Goal: Task Accomplishment & Management: Manage account settings

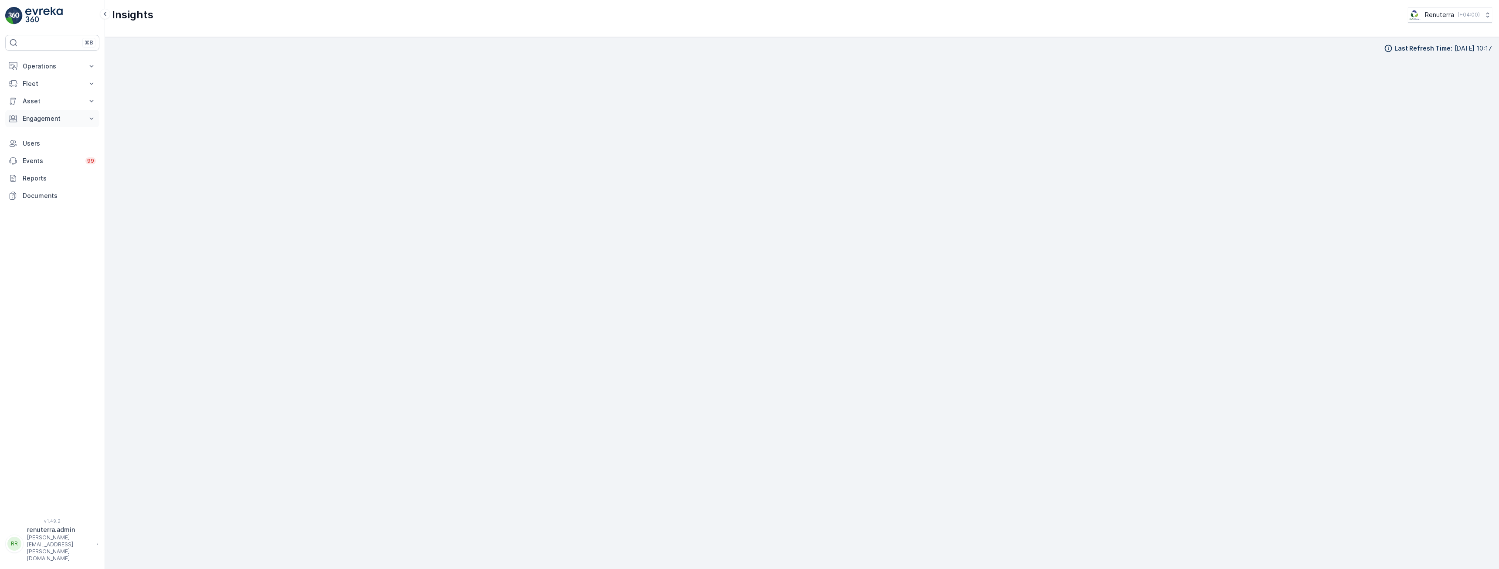
click at [46, 118] on p "Engagement" at bounding box center [52, 118] width 59 height 9
click at [33, 134] on p "Insights" at bounding box center [33, 133] width 22 height 9
click at [44, 215] on p "Users" at bounding box center [59, 216] width 73 height 9
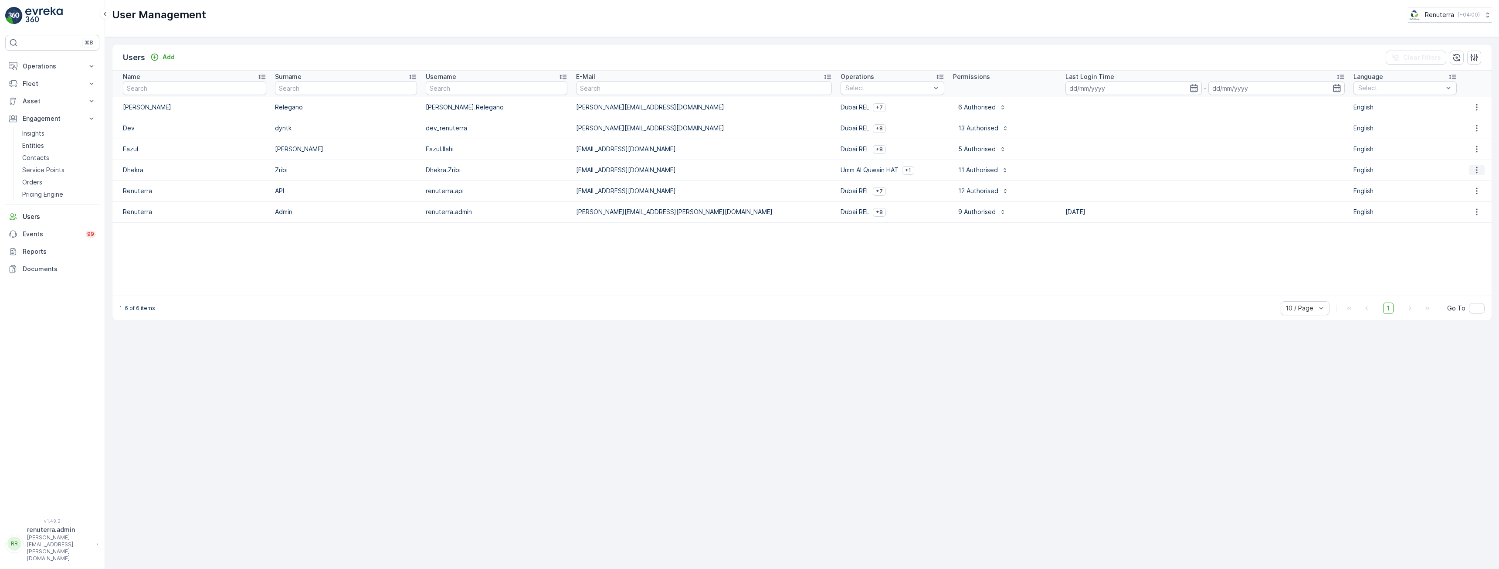
click at [1477, 169] on icon "button" at bounding box center [1476, 170] width 9 height 9
click at [1477, 181] on span "Edit User" at bounding box center [1480, 183] width 27 height 9
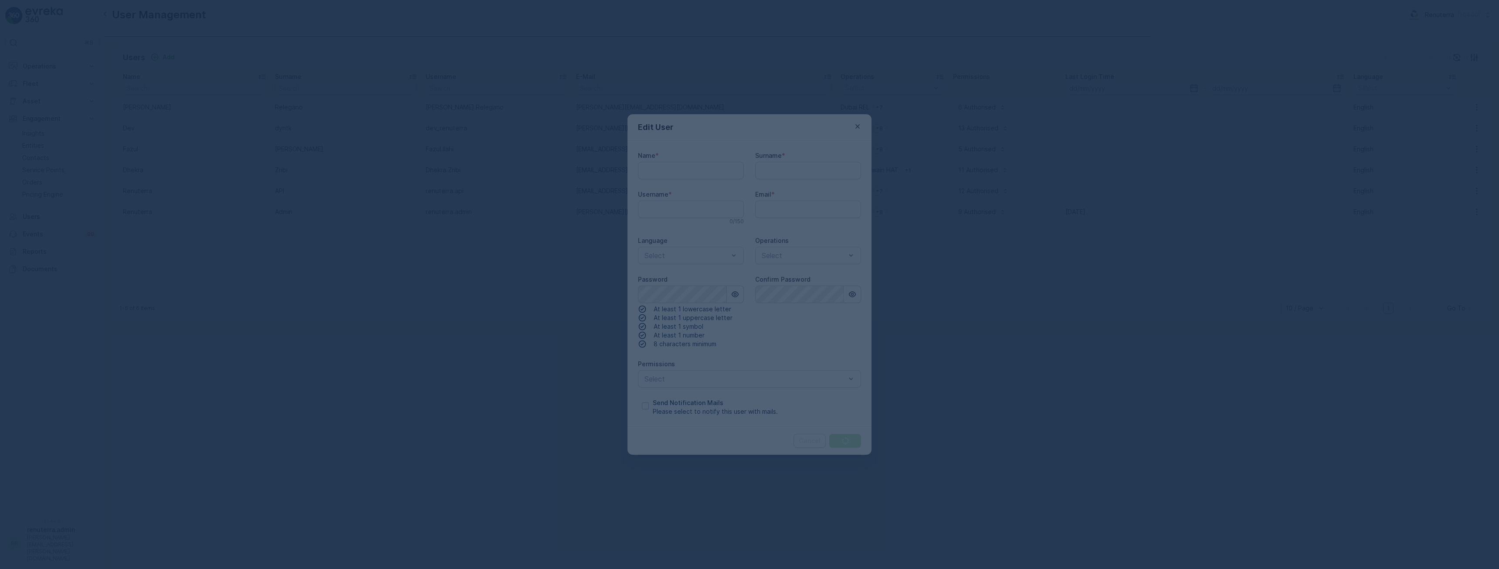
type input "Dhekra"
type input "Zribi"
type input "Dhekra.Zribi"
type input "[EMAIL_ADDRESS][DOMAIN_NAME]"
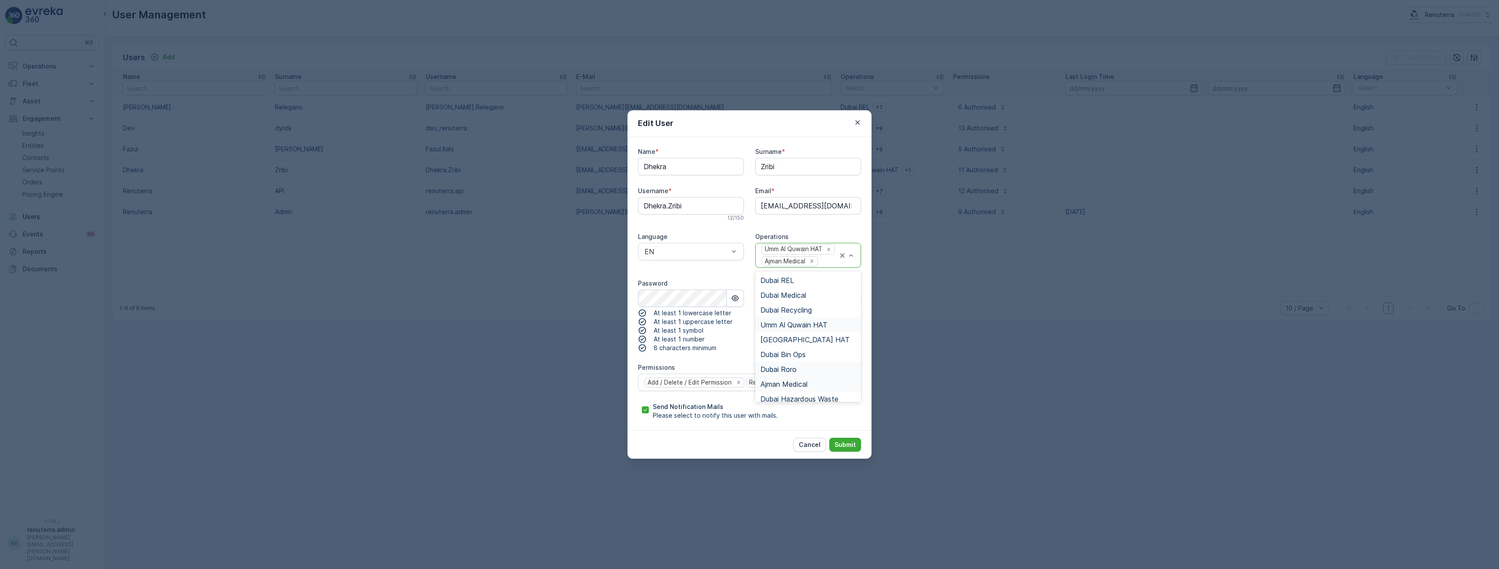
scroll to position [6, 0]
click at [824, 393] on span "Dubai Hazardous Waste" at bounding box center [799, 393] width 78 height 8
click at [722, 270] on div "Name * Dhekra Surname * [PERSON_NAME] Username * [PERSON_NAME].Zribi 12 / 150 E…" at bounding box center [749, 283] width 223 height 272
click at [850, 446] on p "Submit" at bounding box center [844, 444] width 21 height 9
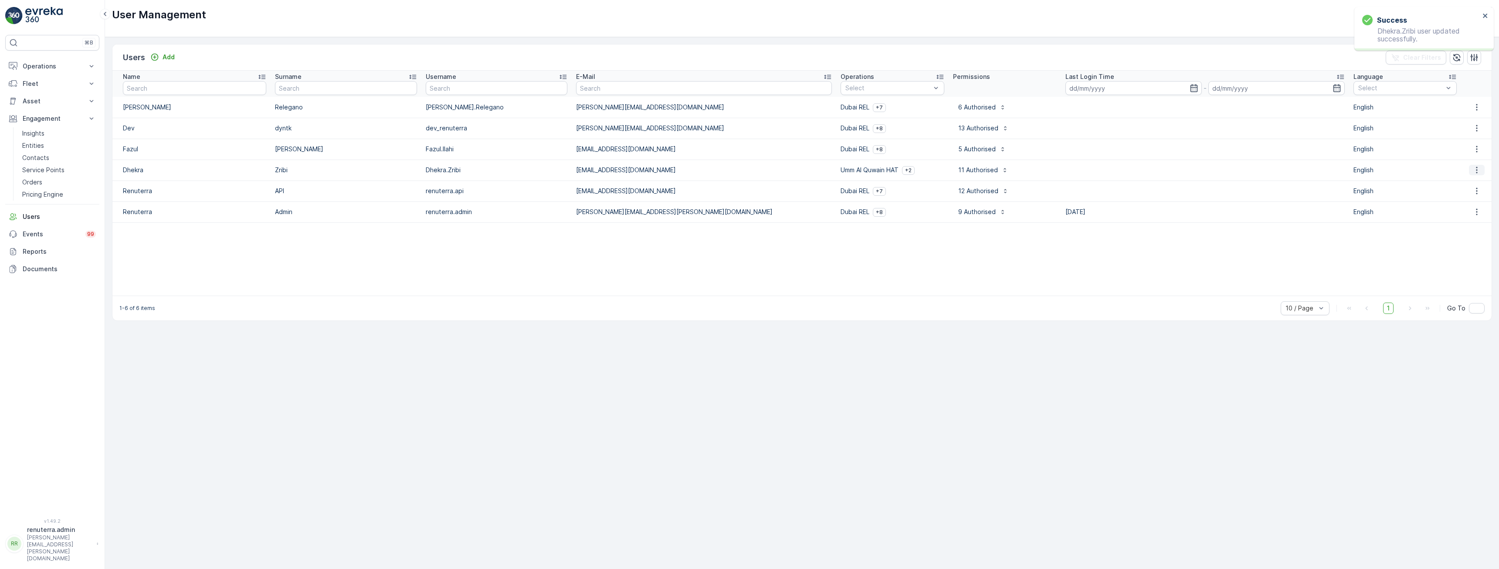
click at [1476, 170] on icon "button" at bounding box center [1476, 170] width 1 height 7
click at [1469, 182] on span "Edit User" at bounding box center [1480, 183] width 27 height 9
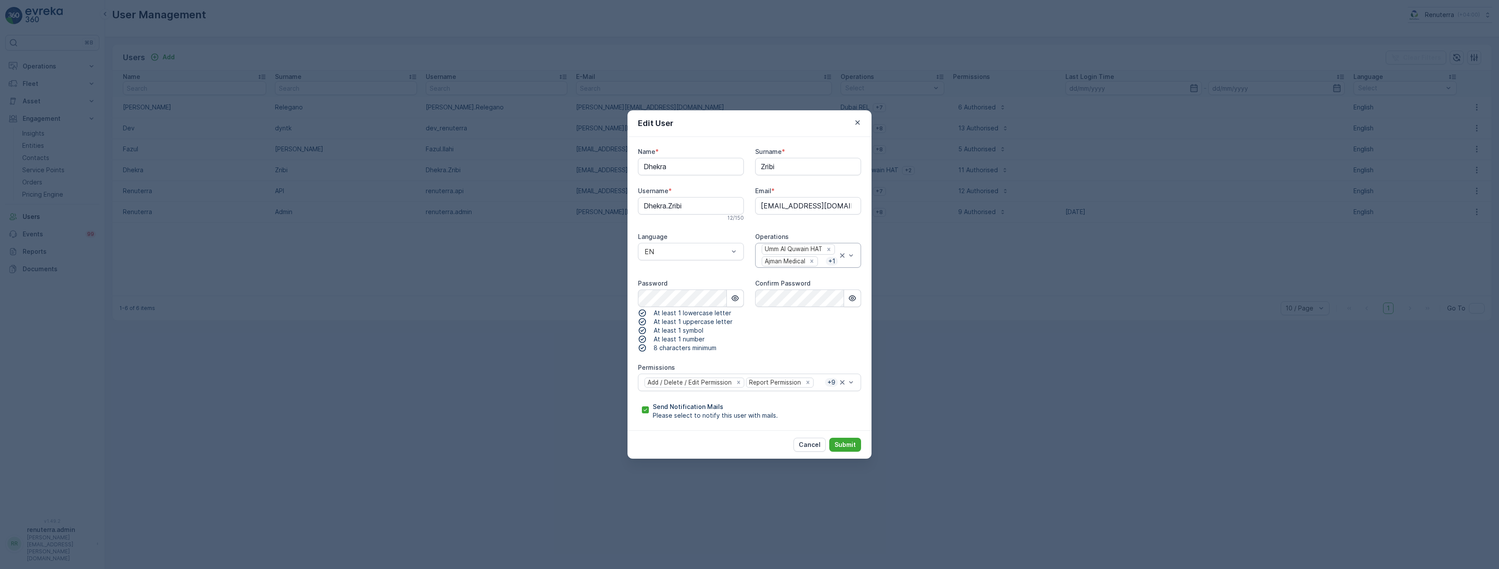
click at [855, 255] on div "Umm Al Quwain HAT Ajman Medical + 1" at bounding box center [808, 255] width 106 height 25
click at [728, 272] on div "Name * Dhekra Surname * [PERSON_NAME] Username * [PERSON_NAME].Zribi 12 / 150 E…" at bounding box center [749, 283] width 223 height 272
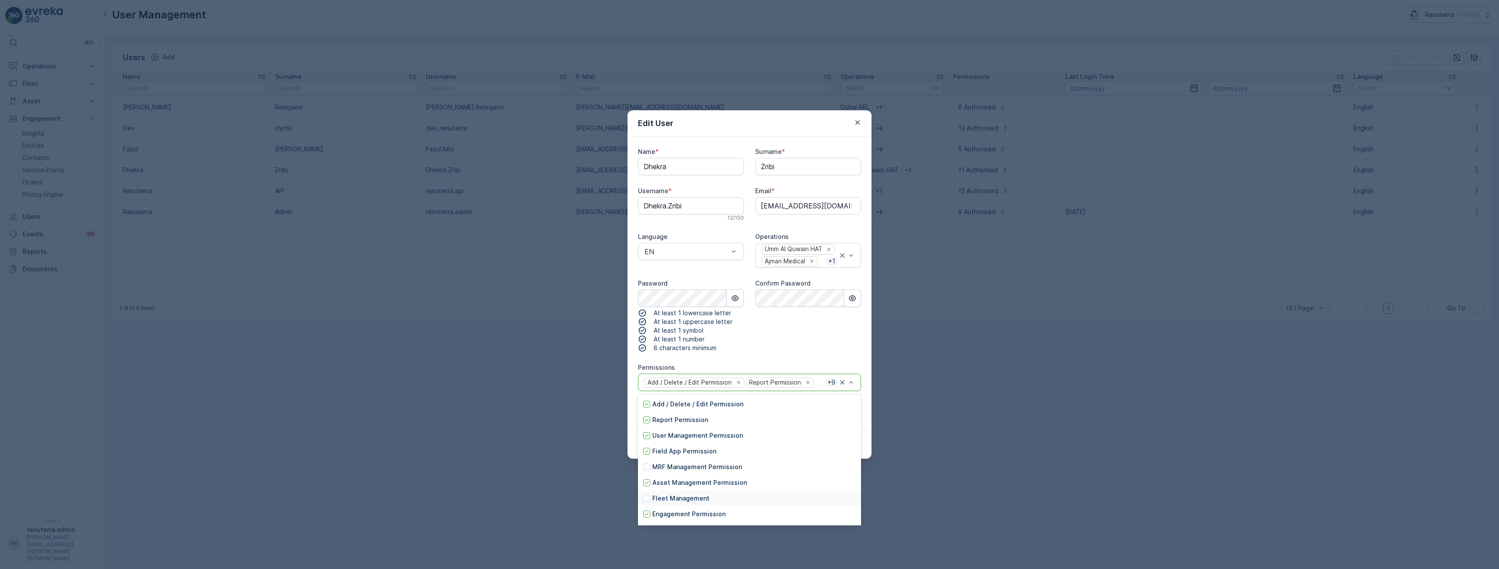
scroll to position [77, 0]
click at [784, 336] on div "Confirm Password" at bounding box center [808, 315] width 106 height 73
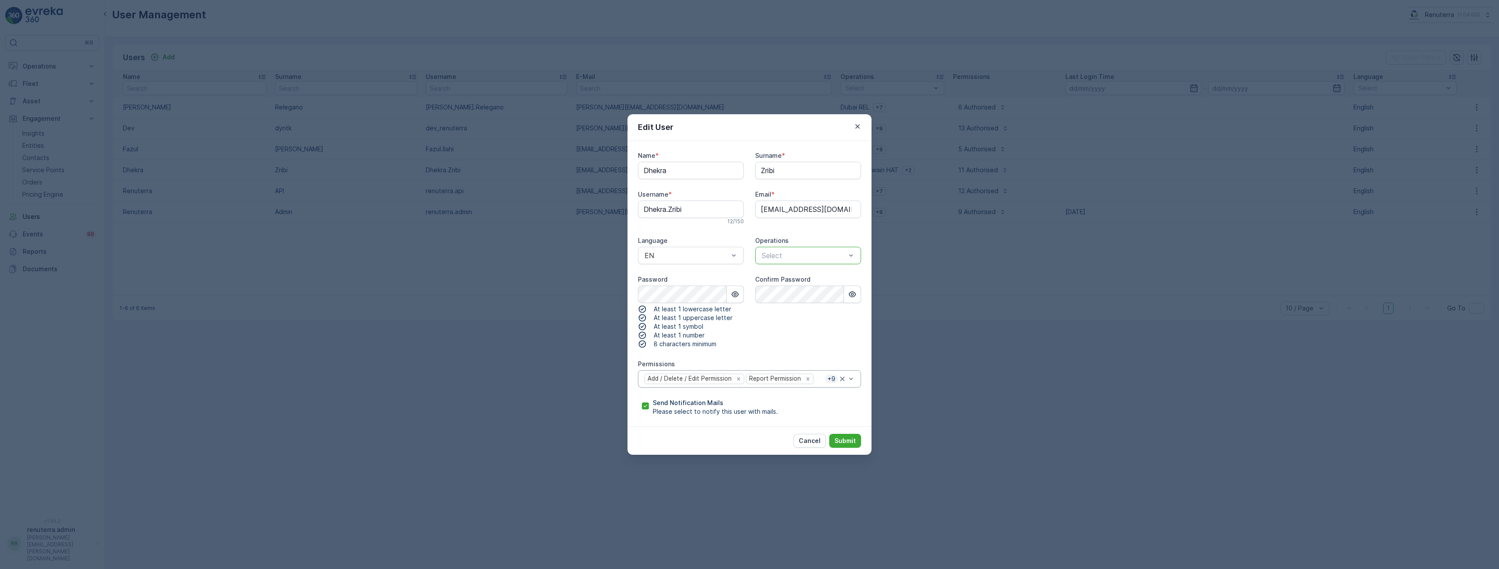
click at [842, 256] on div at bounding box center [804, 255] width 86 height 8
click at [803, 377] on span "Ajman Medical" at bounding box center [783, 374] width 47 height 8
click at [823, 259] on div "Ajman Medical" at bounding box center [799, 255] width 77 height 12
click at [815, 389] on span "Dubai Hazardous Waste" at bounding box center [799, 389] width 78 height 8
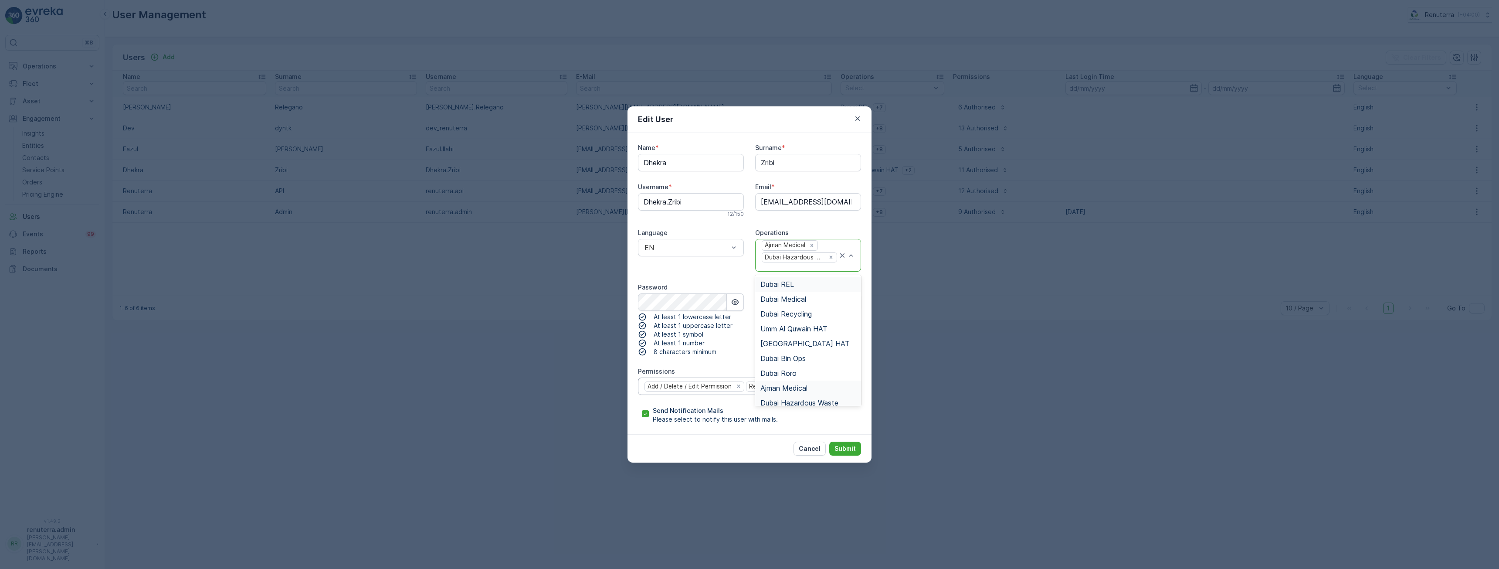
click at [826, 268] on div at bounding box center [799, 267] width 77 height 8
click at [692, 282] on div "Name * Dhekra Surname * [PERSON_NAME] Username * [PERSON_NAME].Zribi 12 / 150 E…" at bounding box center [749, 283] width 223 height 280
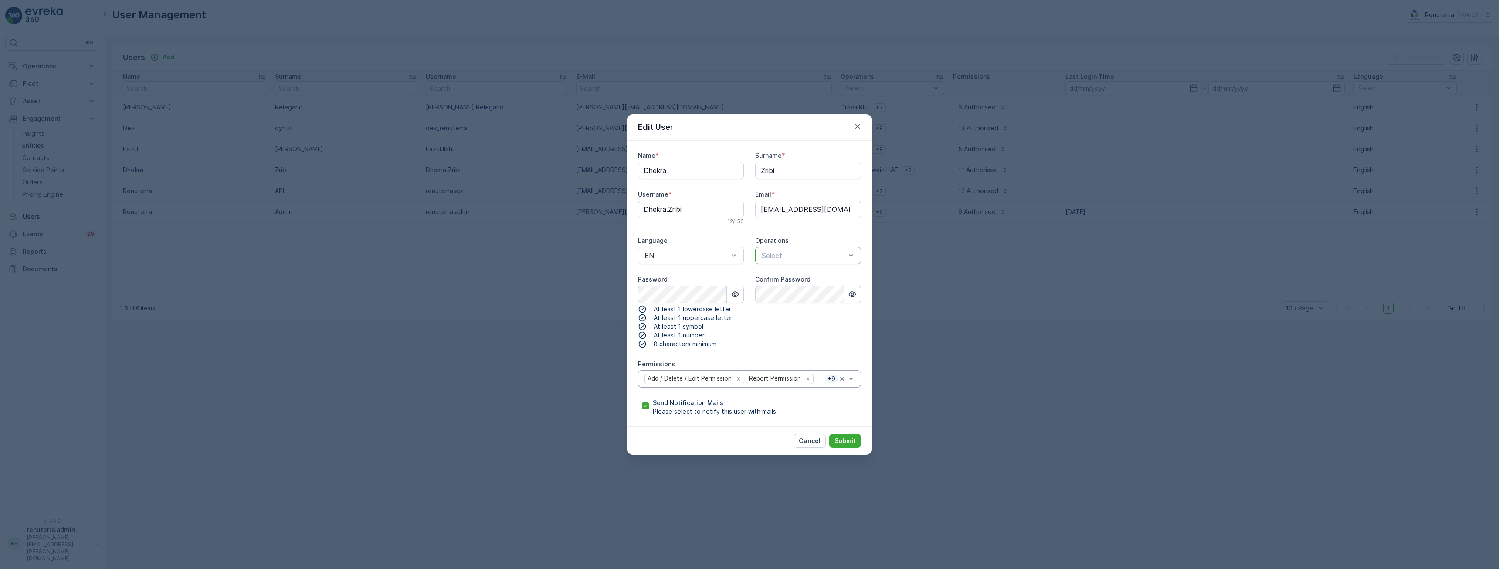
click at [842, 251] on div at bounding box center [804, 255] width 86 height 8
click at [860, 127] on icon "button" at bounding box center [857, 126] width 9 height 9
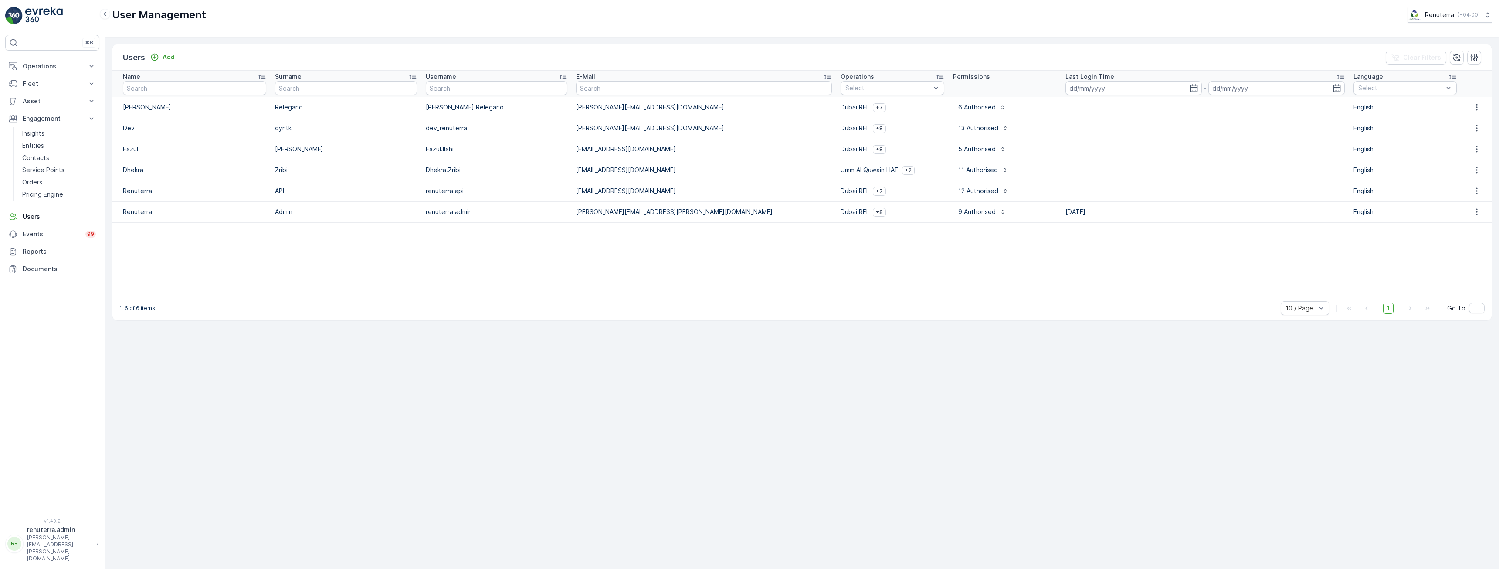
click at [773, 292] on table "Name Surname Username E-Mail Operations Select Permissions Last Login Time - La…" at bounding box center [801, 183] width 1379 height 225
click at [958, 169] on p "11 Authorised" at bounding box center [978, 170] width 40 height 9
click at [1474, 170] on icon "button" at bounding box center [1476, 170] width 9 height 9
click at [1476, 184] on span "Edit User" at bounding box center [1480, 183] width 27 height 9
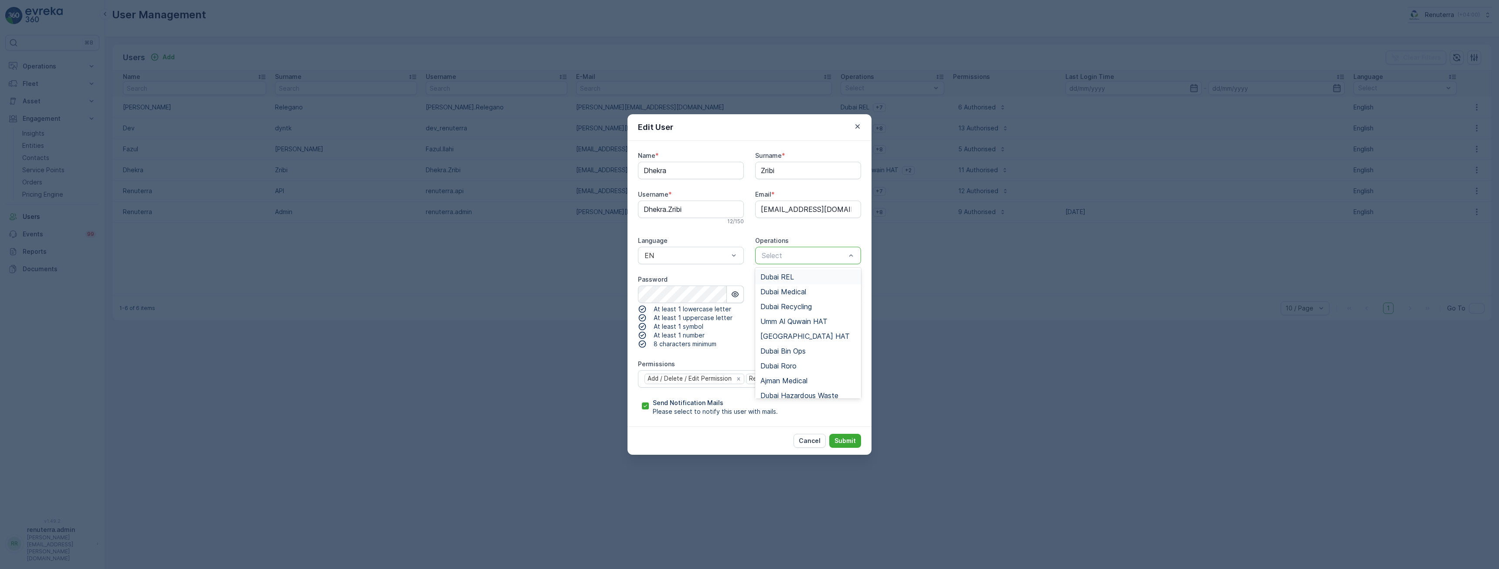
click at [840, 257] on div at bounding box center [804, 255] width 86 height 8
drag, startPoint x: 757, startPoint y: 271, endPoint x: 778, endPoint y: 396, distance: 126.8
click at [778, 396] on div "[GEOGRAPHIC_DATA] REL [GEOGRAPHIC_DATA] Medical [GEOGRAPHIC_DATA] Recycling [GE…" at bounding box center [808, 333] width 106 height 131
click at [823, 237] on div "Operations" at bounding box center [808, 240] width 106 height 9
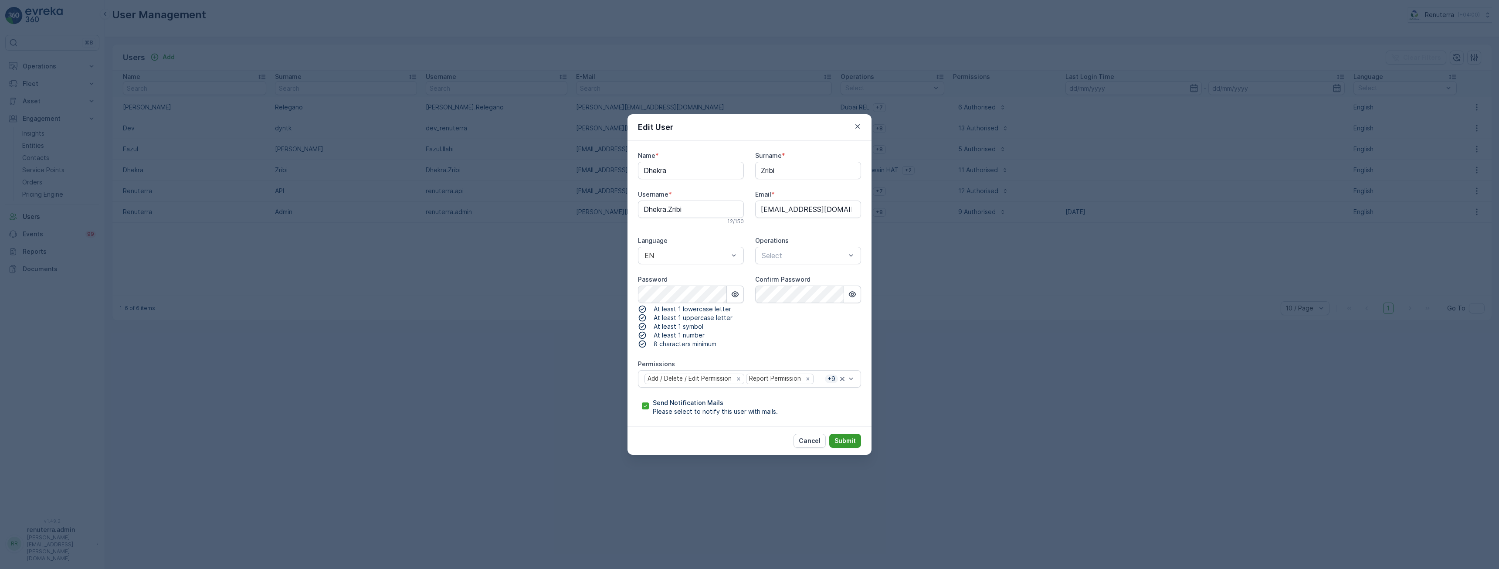
click at [854, 441] on p "Submit" at bounding box center [844, 440] width 21 height 9
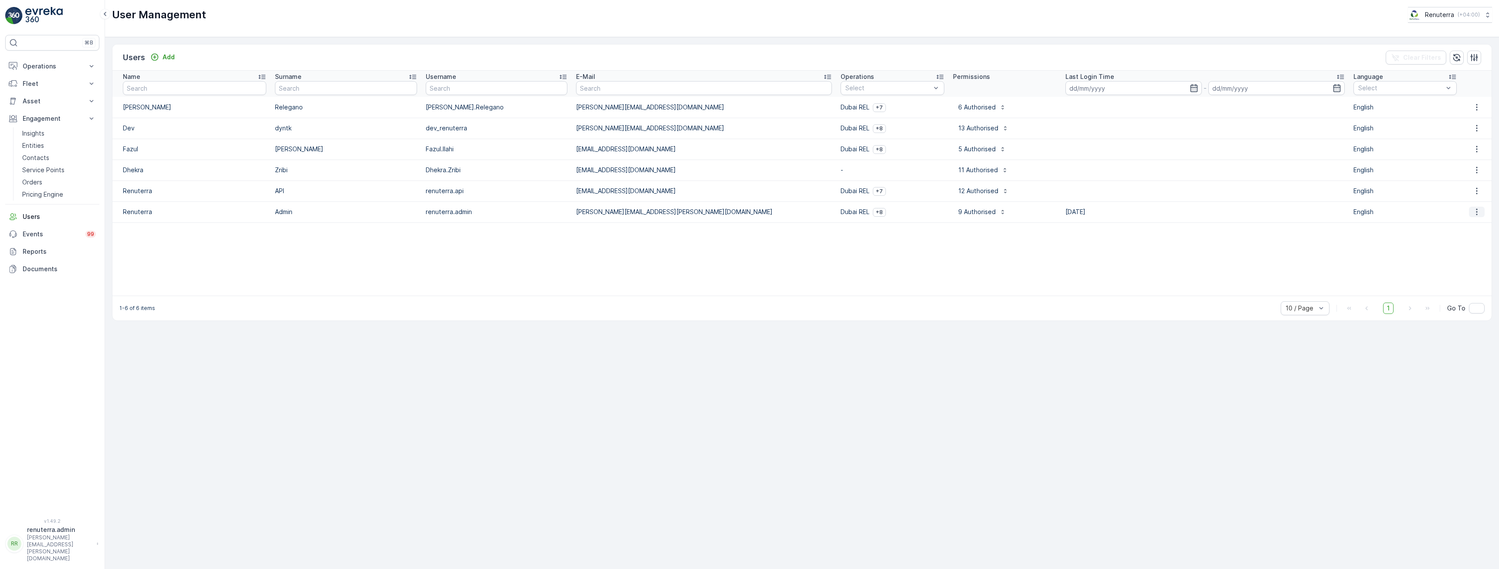
click at [1476, 209] on icon "button" at bounding box center [1476, 211] width 9 height 9
click at [1475, 222] on span "Edit User" at bounding box center [1480, 224] width 27 height 9
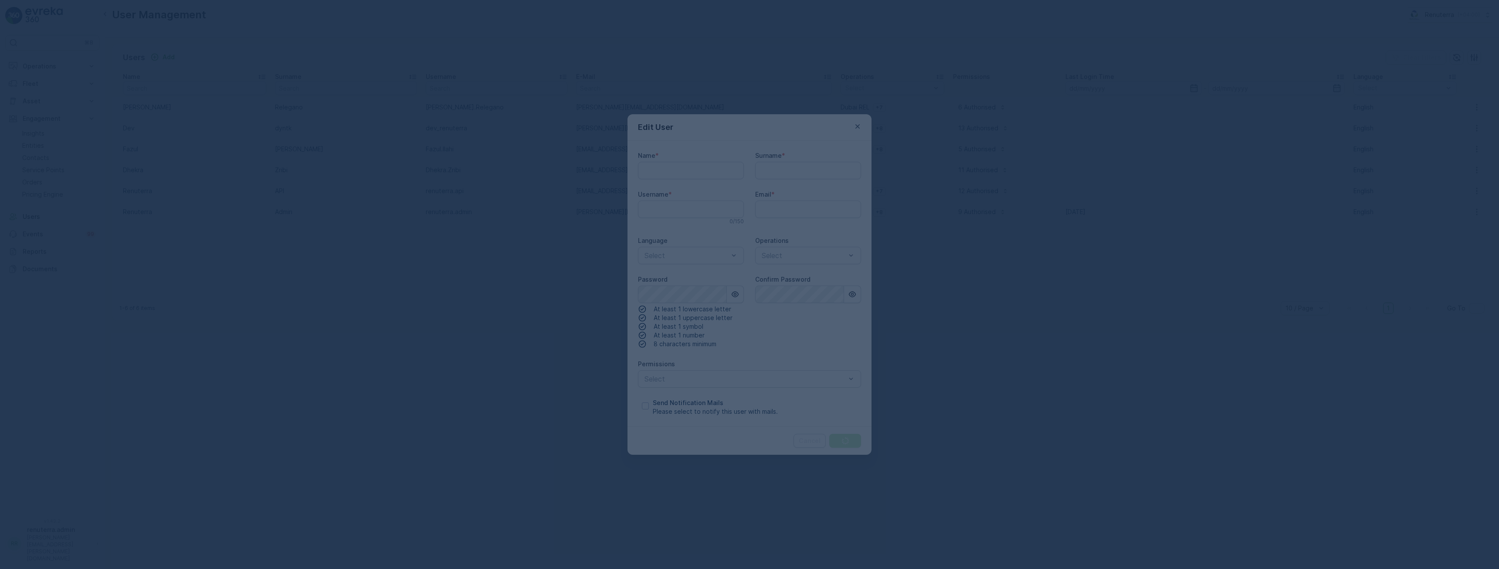
type input "Renuterra"
type input "Admin"
type input "renuterra.admin"
type input "[PERSON_NAME][EMAIL_ADDRESS][PERSON_NAME][DOMAIN_NAME]"
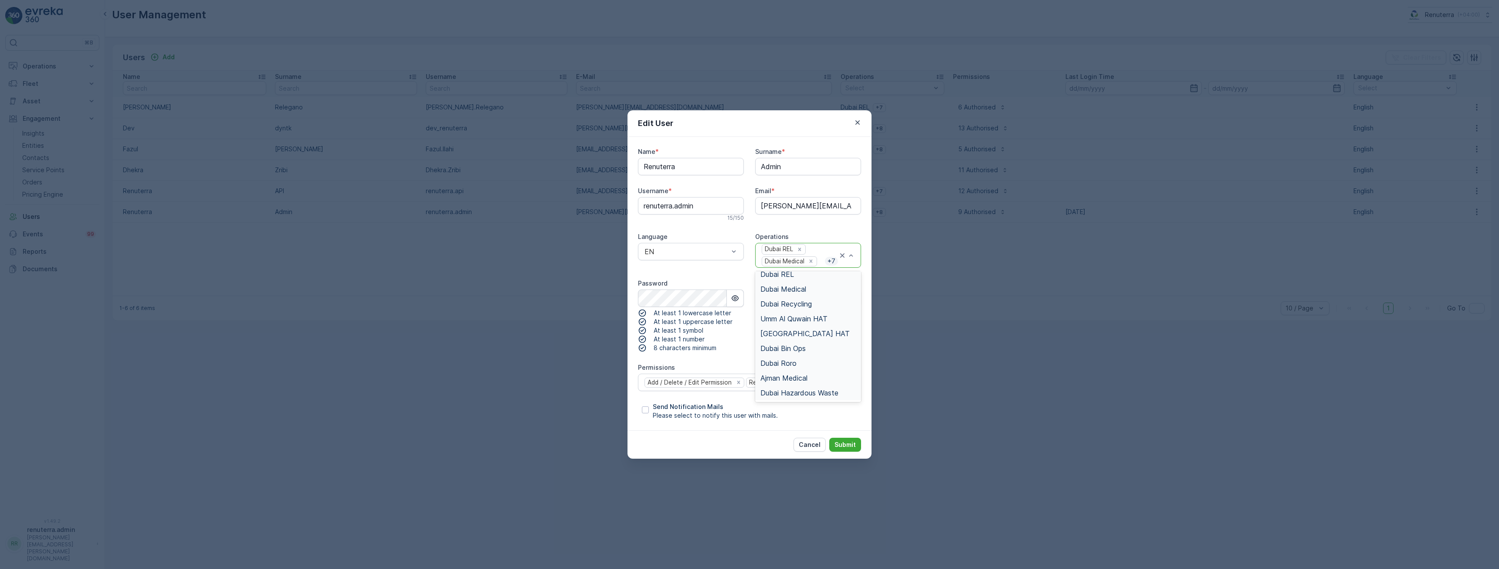
scroll to position [0, 0]
click at [824, 225] on div "Name * Renuterra Surname * Admin Username * renuterra.admin 15 / 150 Email * [P…" at bounding box center [749, 283] width 223 height 272
click at [858, 119] on icon "button" at bounding box center [857, 122] width 9 height 9
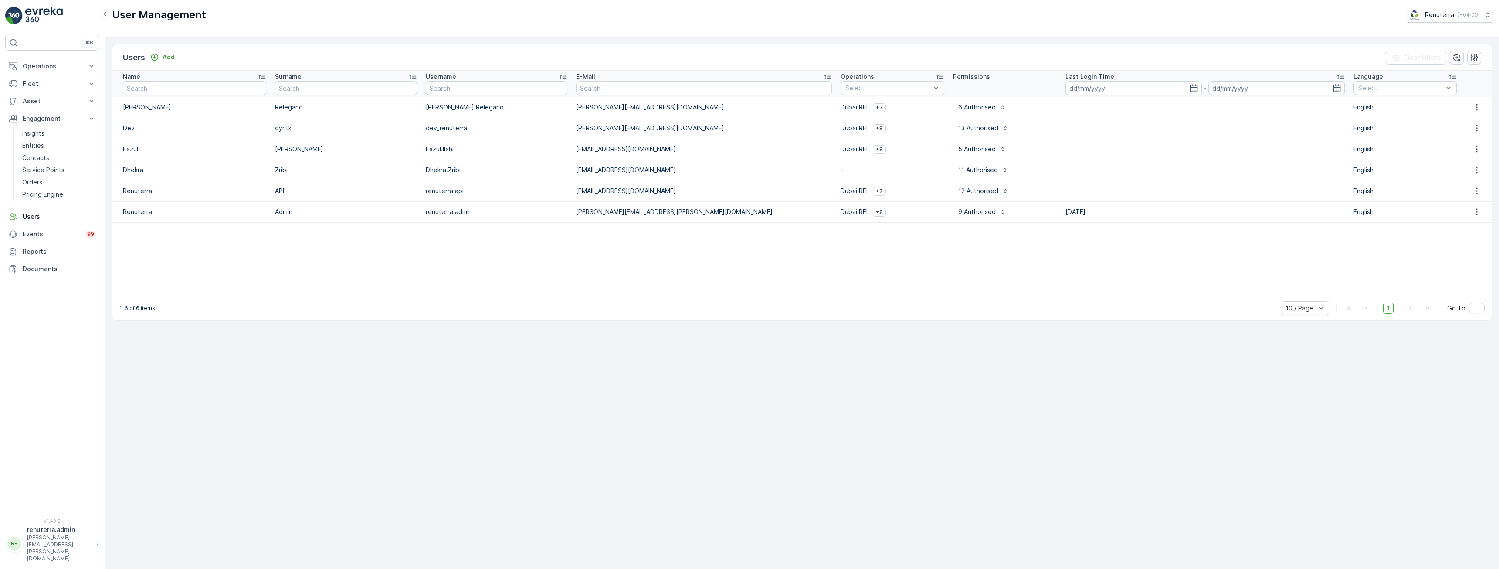
click at [695, 300] on div "1-6 of 6 items 10 / Page 1 Go To" at bounding box center [801, 307] width 1379 height 25
click at [38, 125] on button "Engagement" at bounding box center [52, 118] width 94 height 17
click at [38, 136] on link "Users" at bounding box center [52, 143] width 94 height 17
click at [41, 117] on p "Engagement" at bounding box center [52, 118] width 59 height 9
drag, startPoint x: 35, startPoint y: 130, endPoint x: 65, endPoint y: 147, distance: 34.7
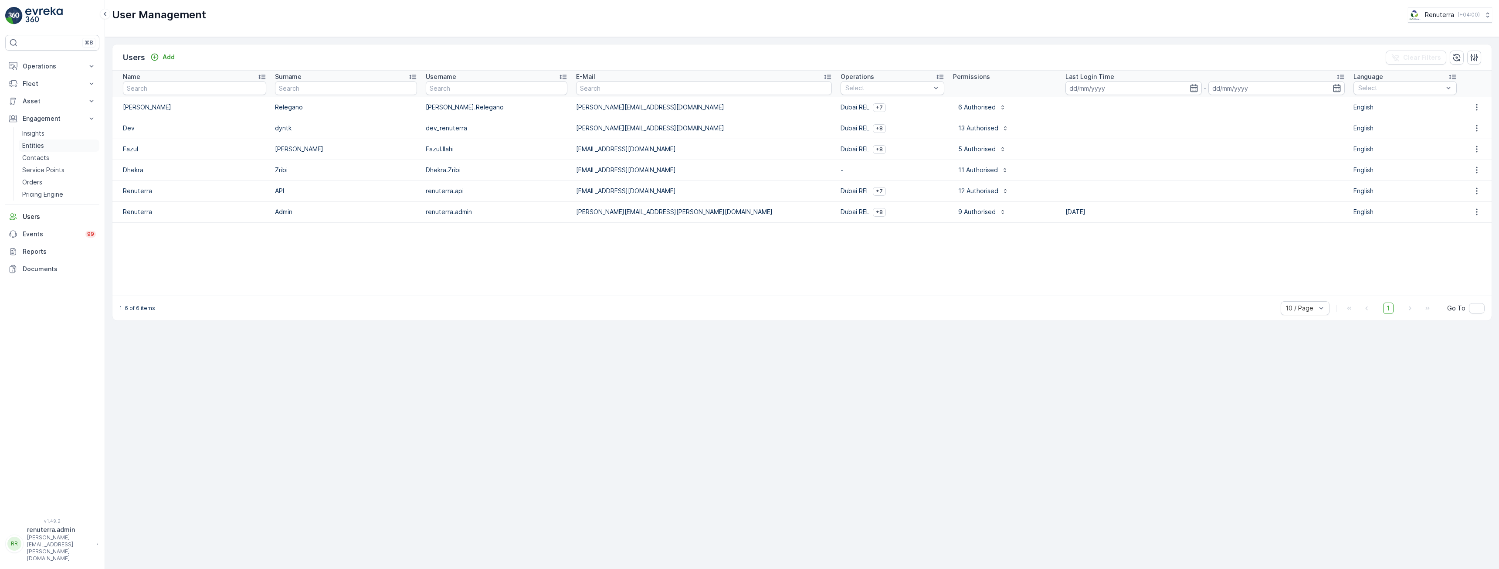
click at [35, 130] on p "Insights" at bounding box center [33, 133] width 22 height 9
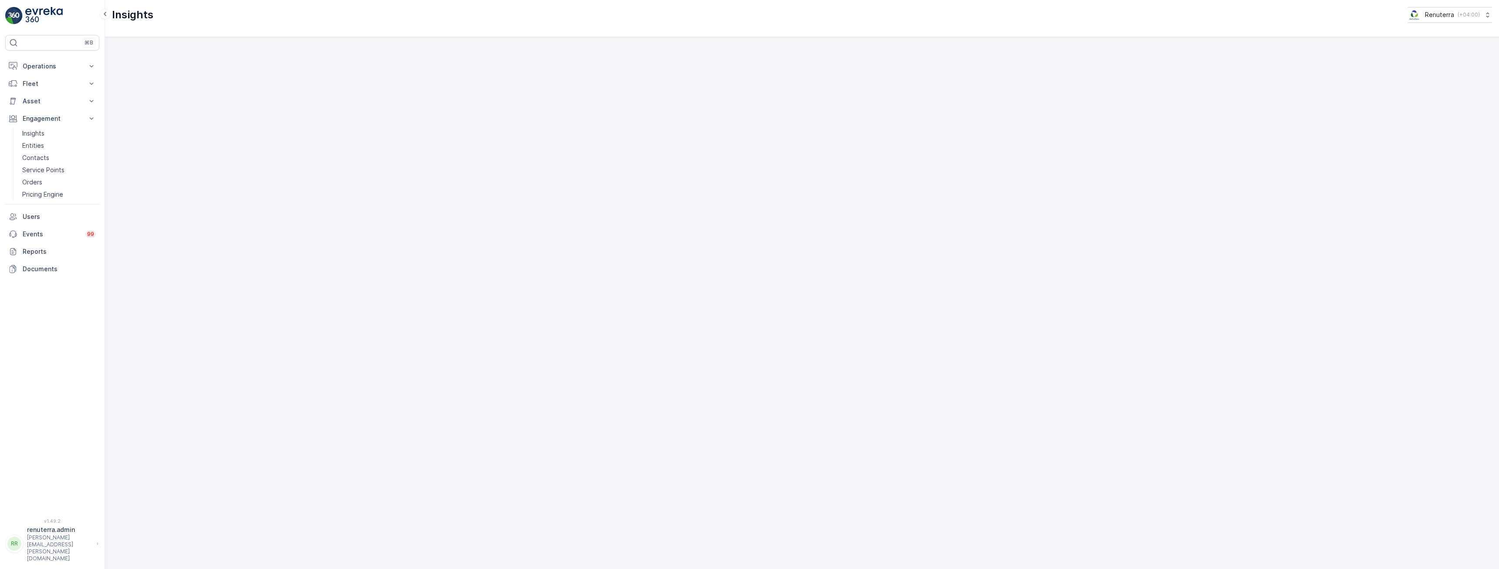
scroll to position [17, 0]
click at [27, 69] on p "Operations" at bounding box center [52, 66] width 59 height 9
click at [40, 93] on p "Planning" at bounding box center [34, 93] width 24 height 9
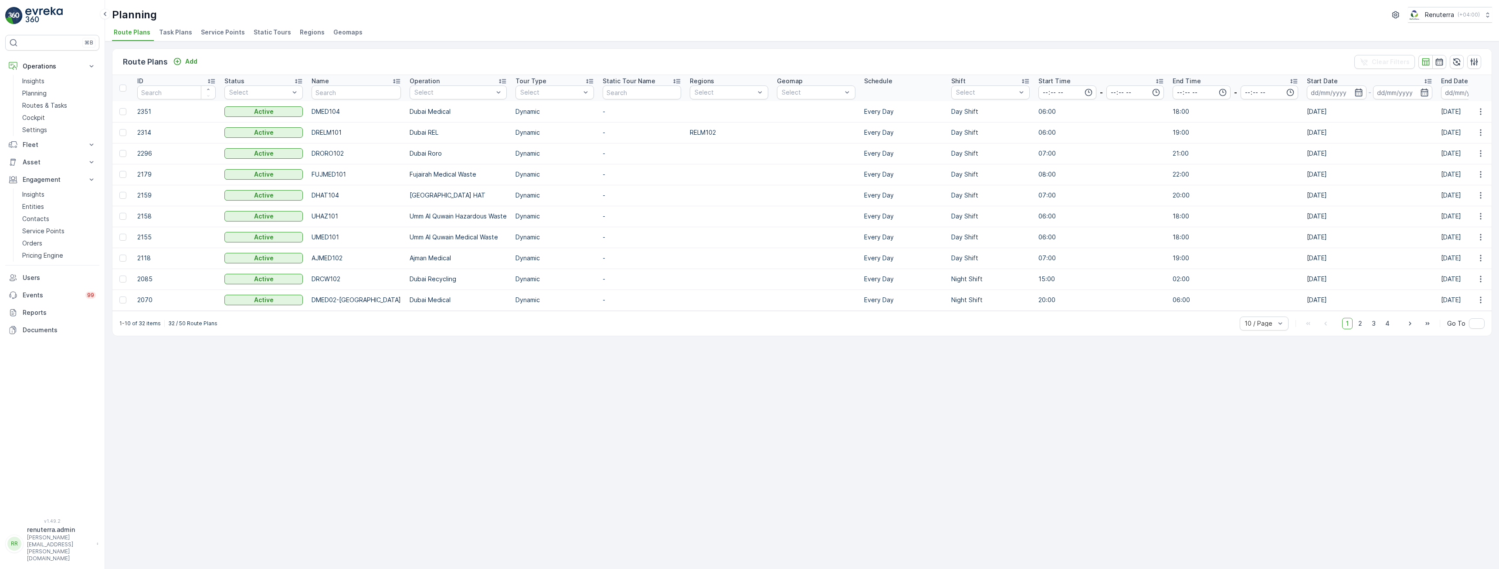
click at [217, 32] on span "Service Points" at bounding box center [223, 32] width 44 height 9
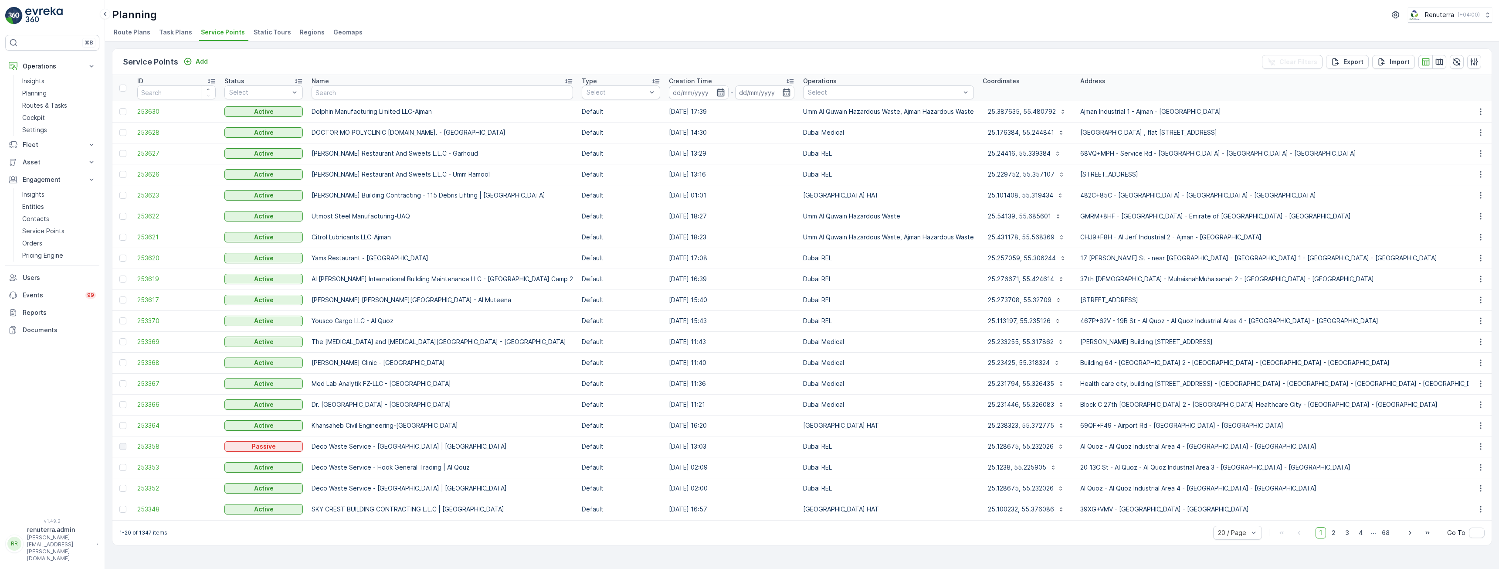
click at [717, 92] on icon "button" at bounding box center [720, 92] width 7 height 8
click at [661, 200] on p "Last 30 Days" at bounding box center [664, 196] width 40 height 9
type input "[DATE]"
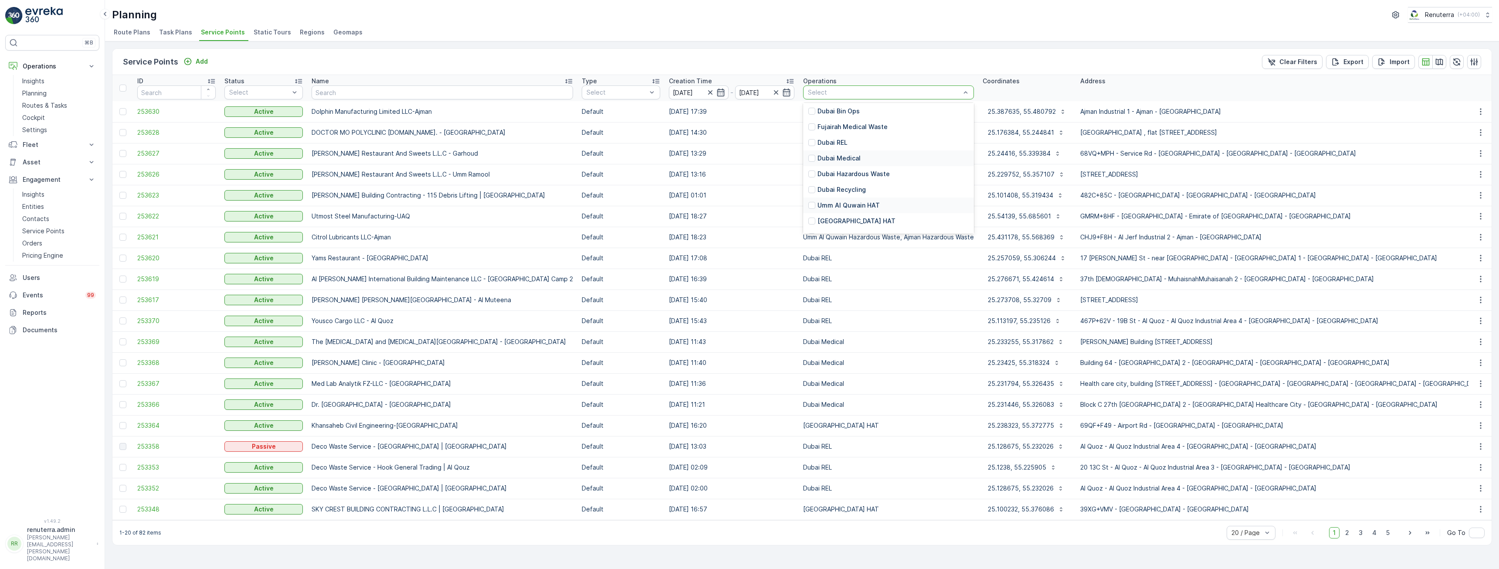
scroll to position [44, 0]
click at [847, 223] on p "Umm Al Quwain Hazardous Waste" at bounding box center [868, 225] width 103 height 9
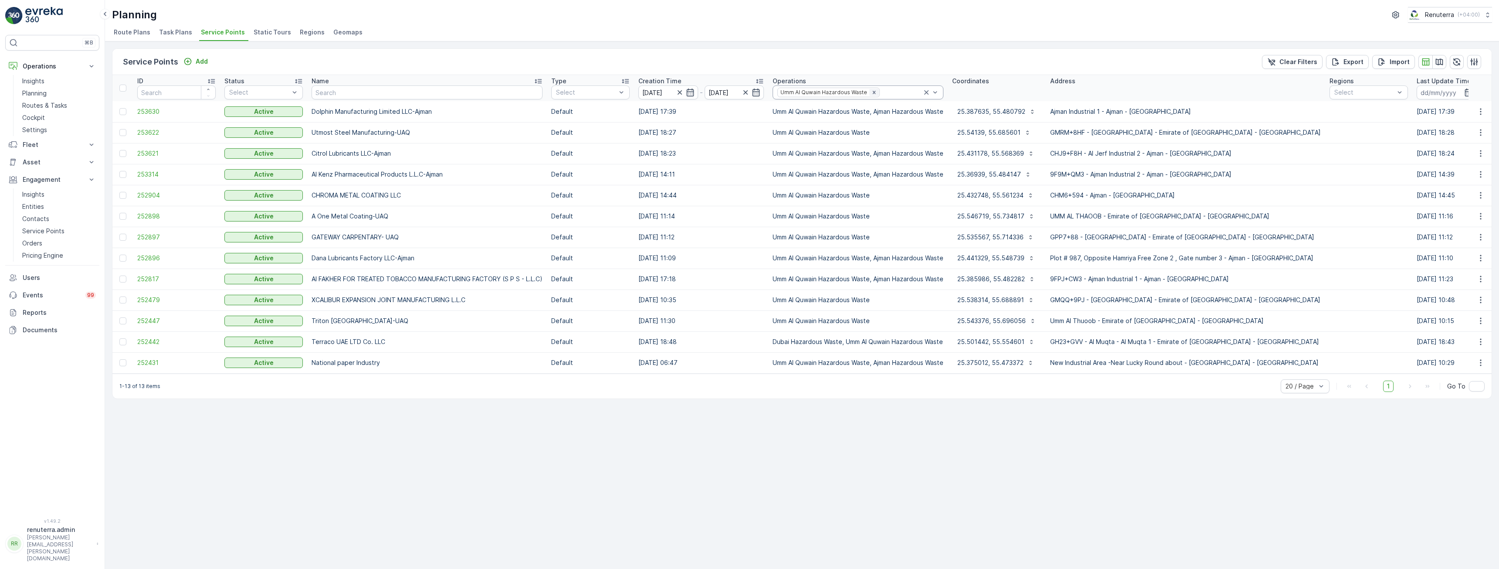
click at [871, 93] on icon "Remove Umm Al Quwain Hazardous Waste" at bounding box center [874, 92] width 6 height 6
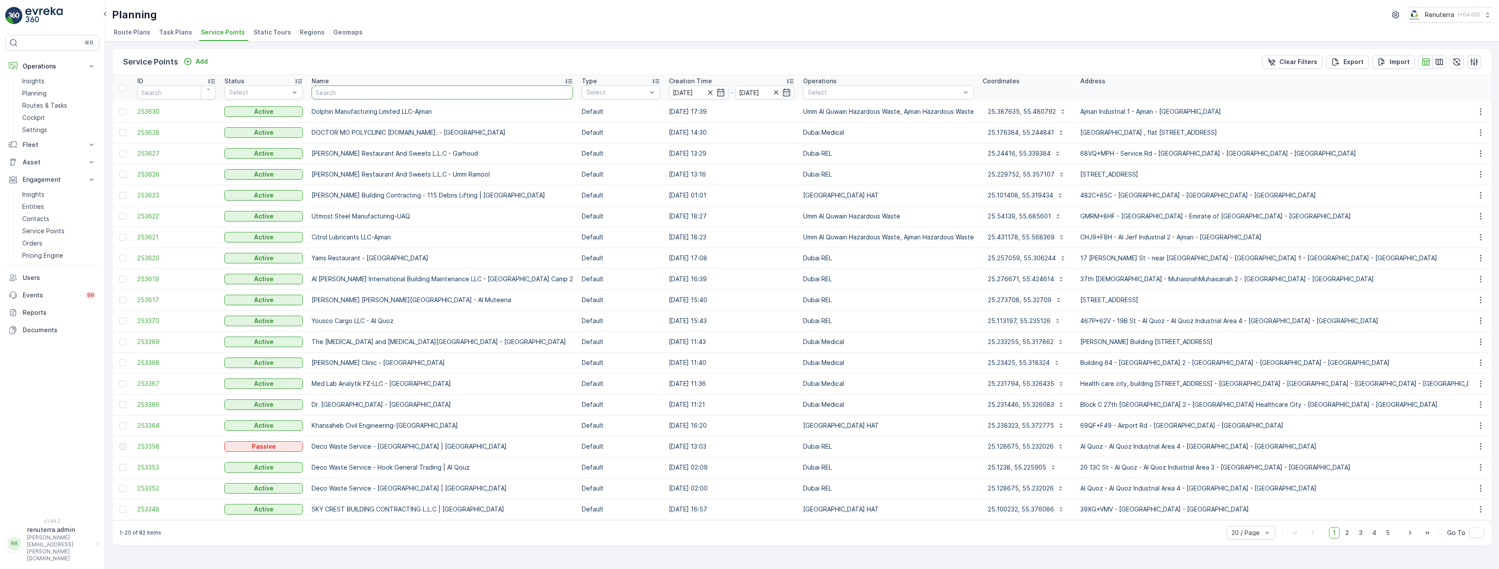
click at [359, 88] on input "text" at bounding box center [442, 92] width 261 height 14
type input "maa"
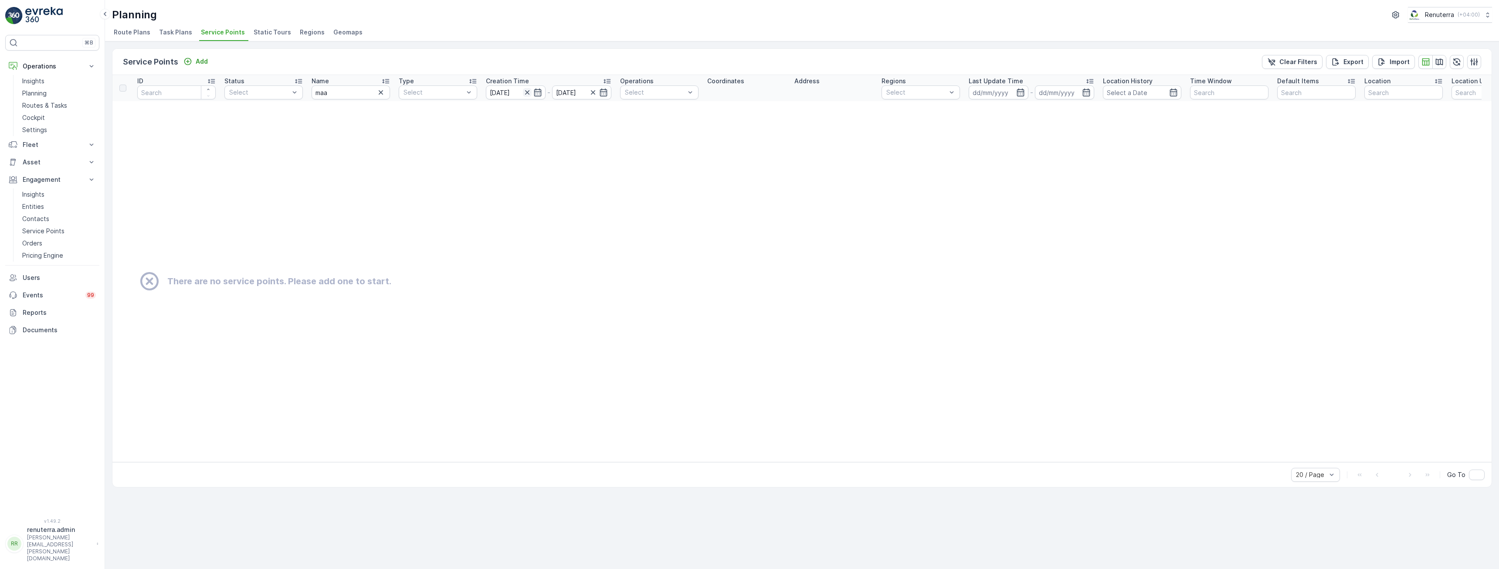
click at [527, 92] on icon "button" at bounding box center [527, 92] width 4 height 4
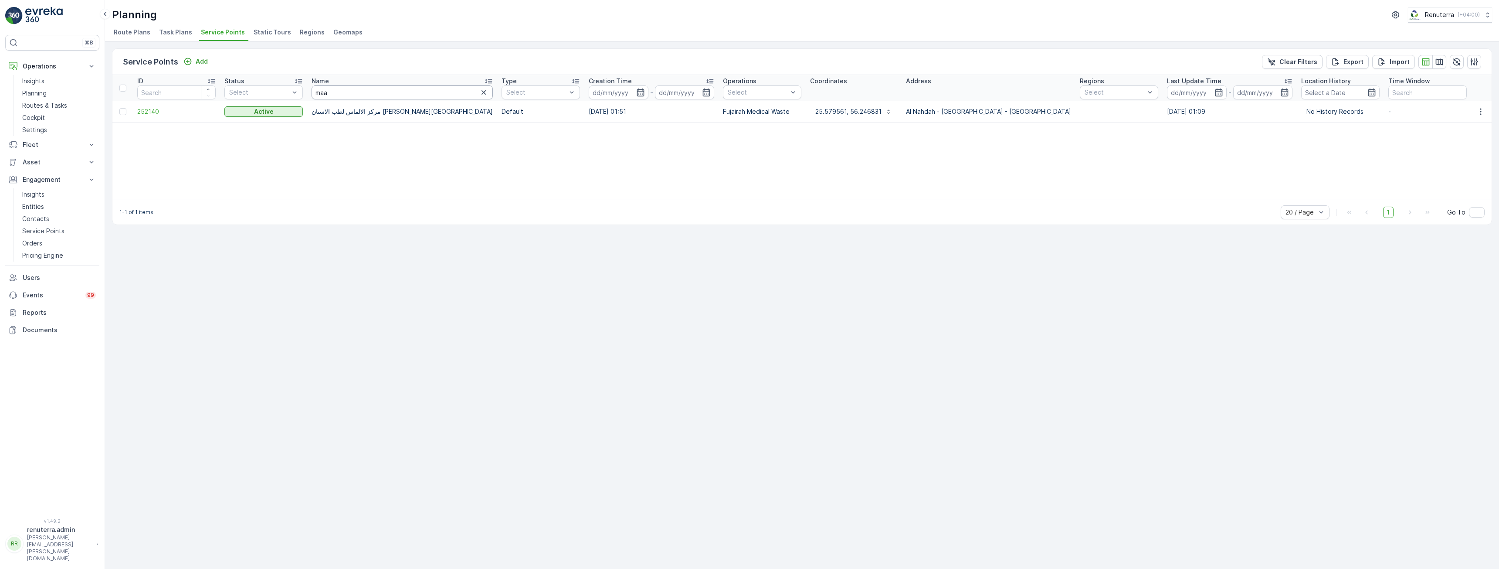
click at [349, 94] on input "maa" at bounding box center [402, 92] width 181 height 14
type input "maa"
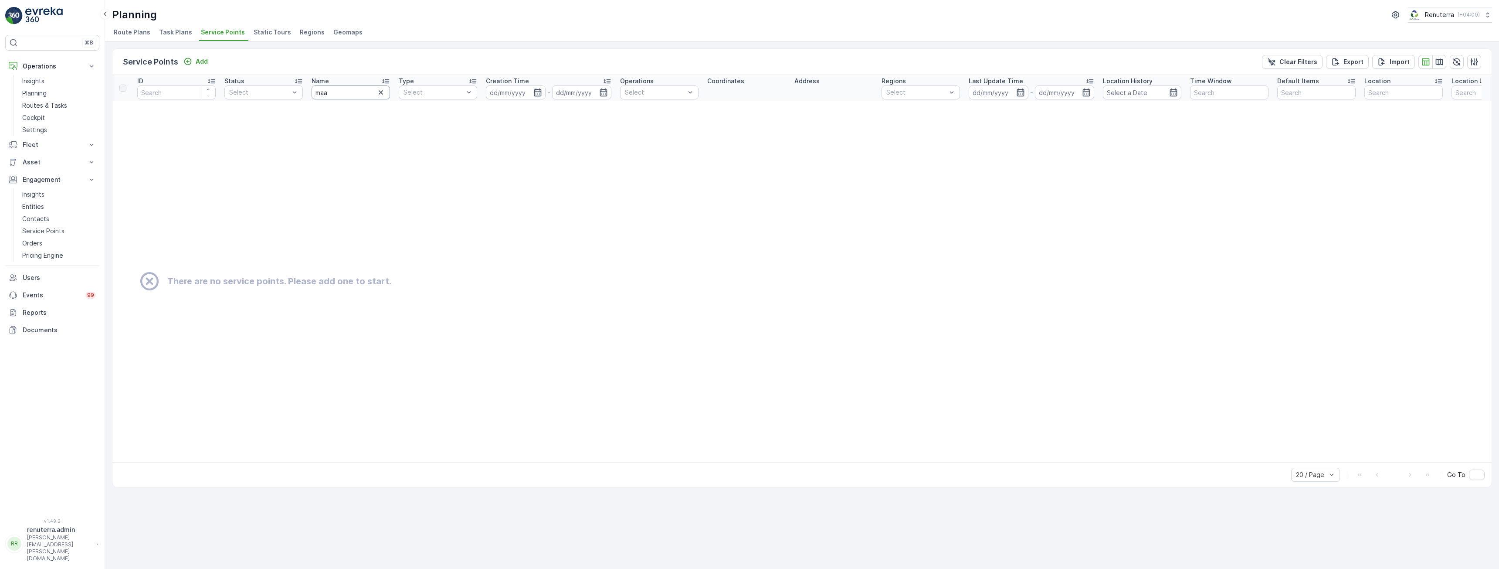
click at [349, 94] on input "maa" at bounding box center [351, 92] width 78 height 14
type input "maa al"
click at [349, 94] on input "maa al" at bounding box center [351, 92] width 78 height 14
type input "m"
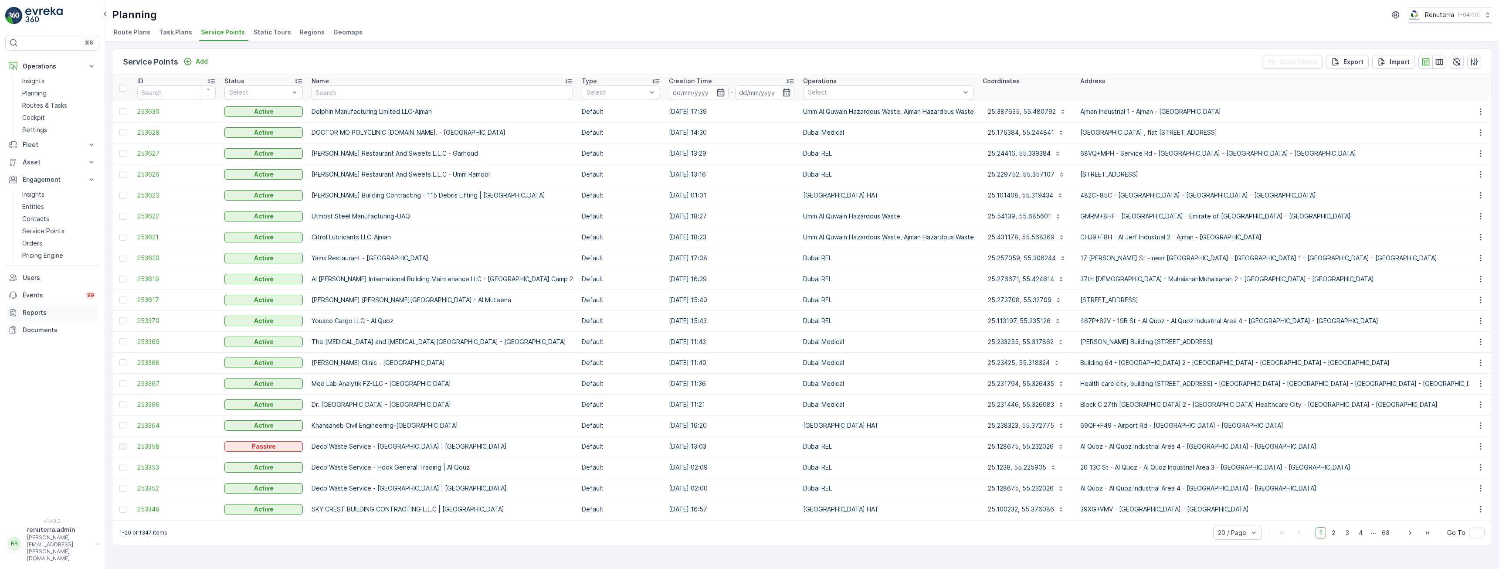
click at [53, 315] on p "Reports" at bounding box center [59, 312] width 73 height 9
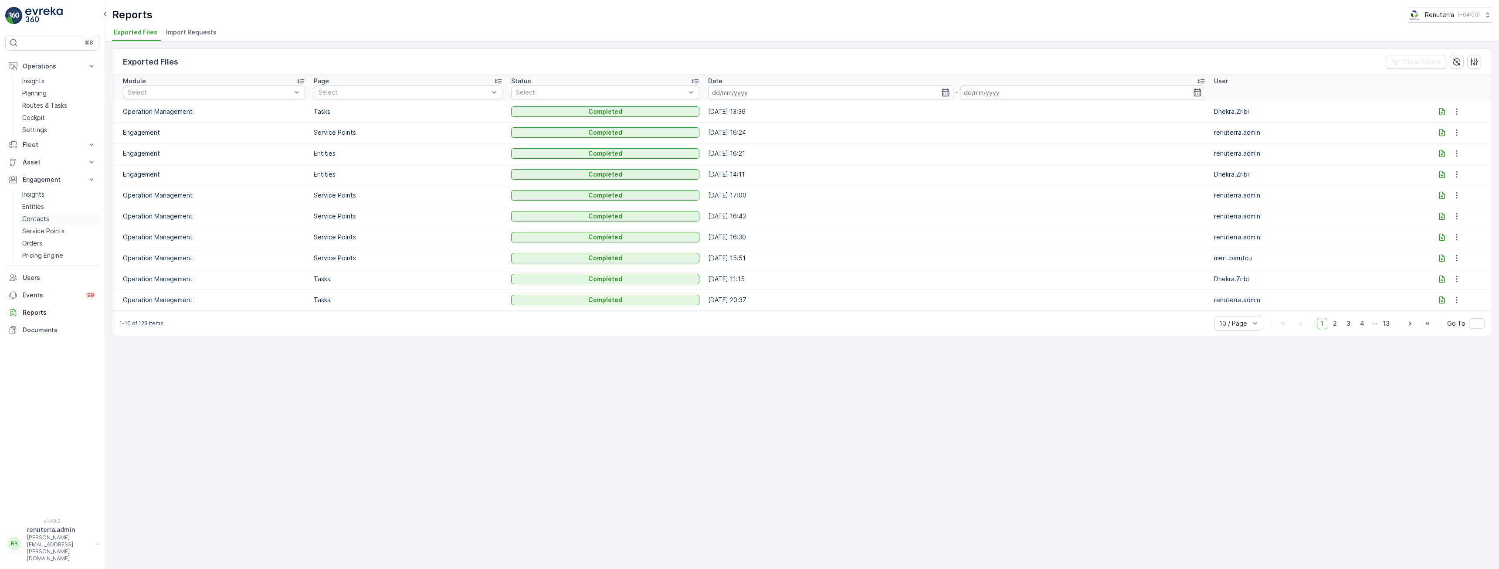
click at [41, 220] on p "Contacts" at bounding box center [35, 218] width 27 height 9
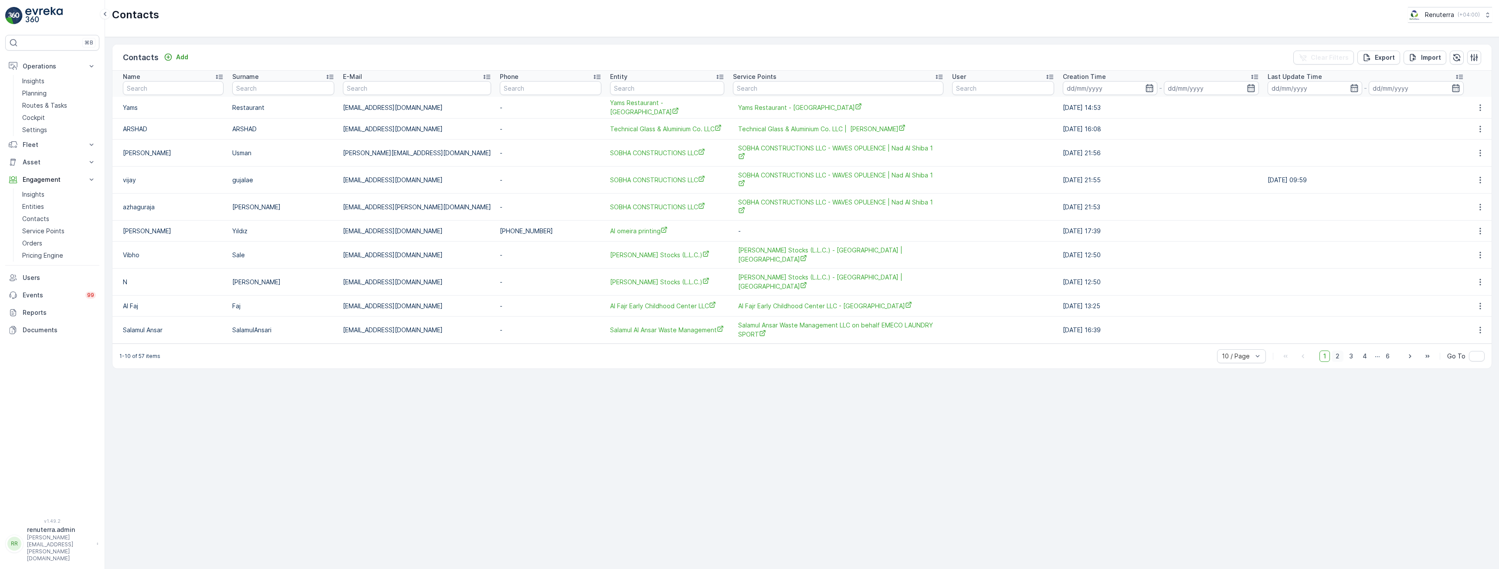
click at [1338, 350] on span "2" at bounding box center [1338, 355] width 12 height 11
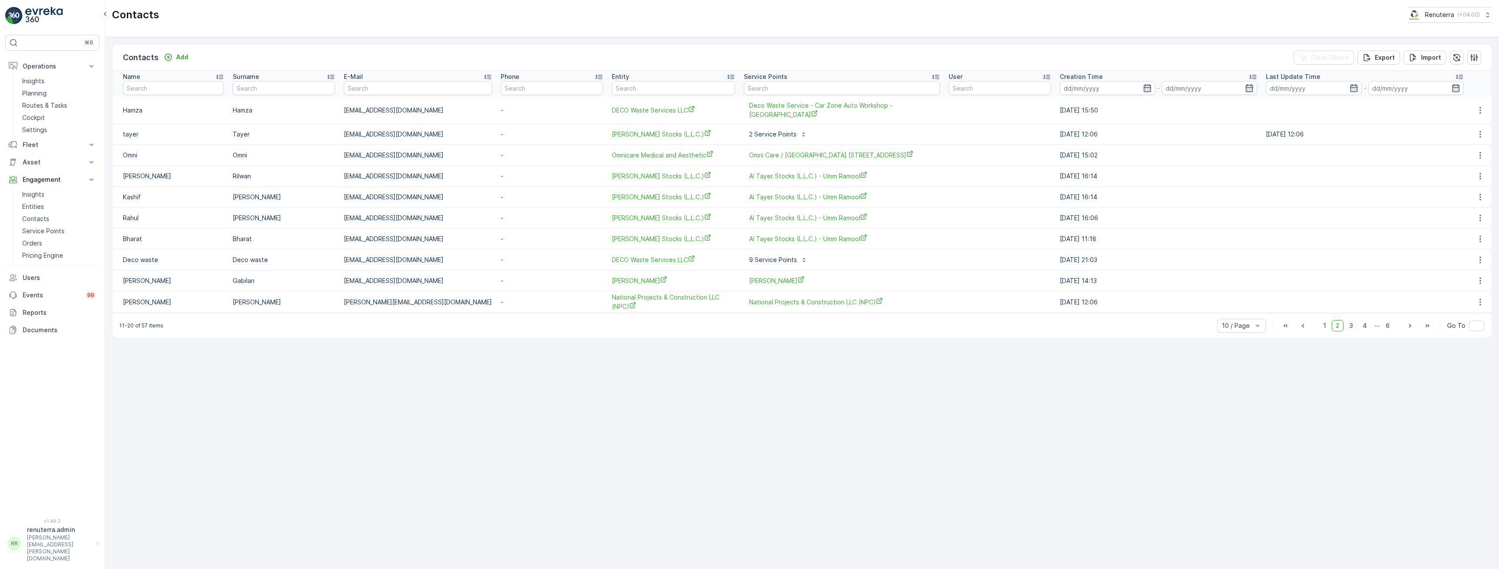
click at [1353, 320] on span "3" at bounding box center [1351, 325] width 12 height 11
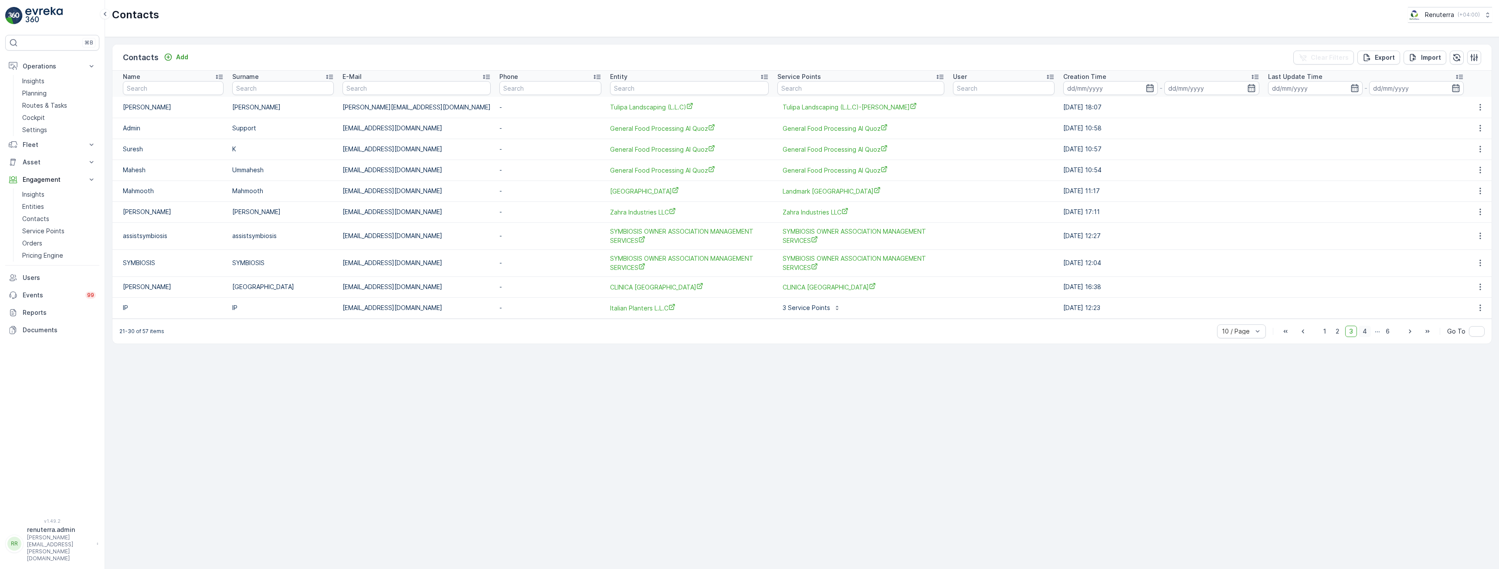
click at [1368, 325] on span "4" at bounding box center [1365, 330] width 12 height 11
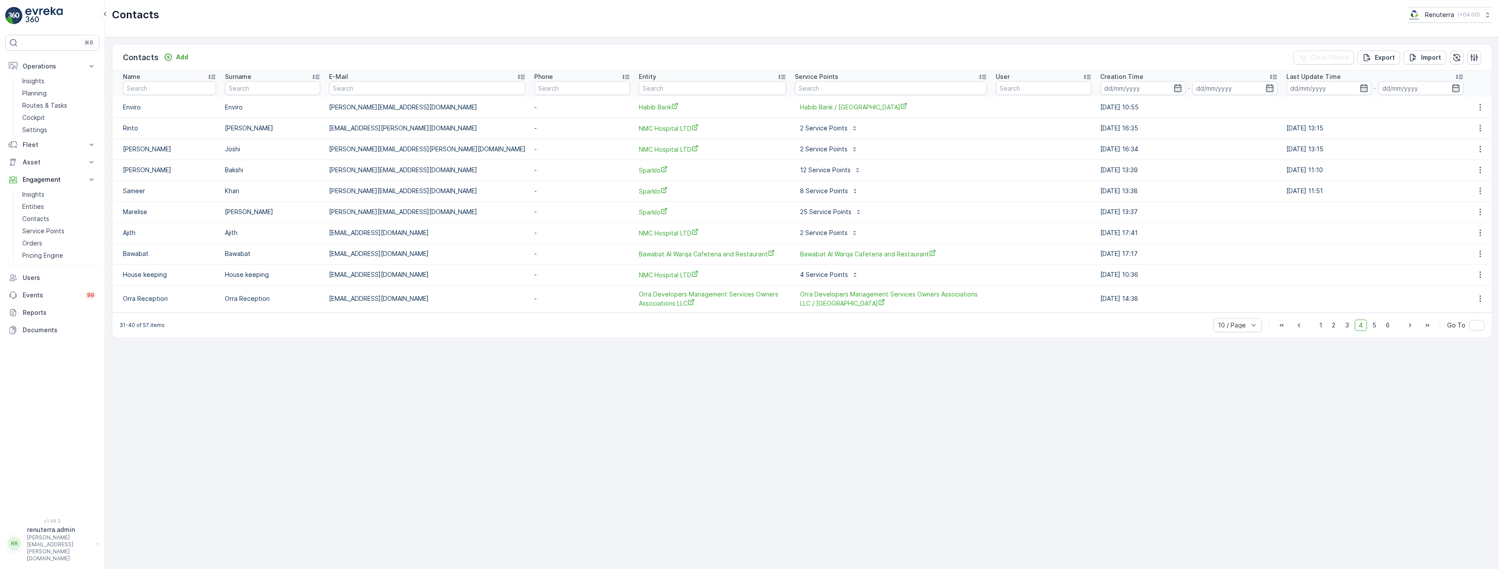
click at [692, 444] on div "Contacts Add Clear Filters Export Import Name Surname E-Mail Phone Entity Servi…" at bounding box center [802, 303] width 1394 height 532
click at [36, 195] on p "Insights" at bounding box center [33, 194] width 22 height 9
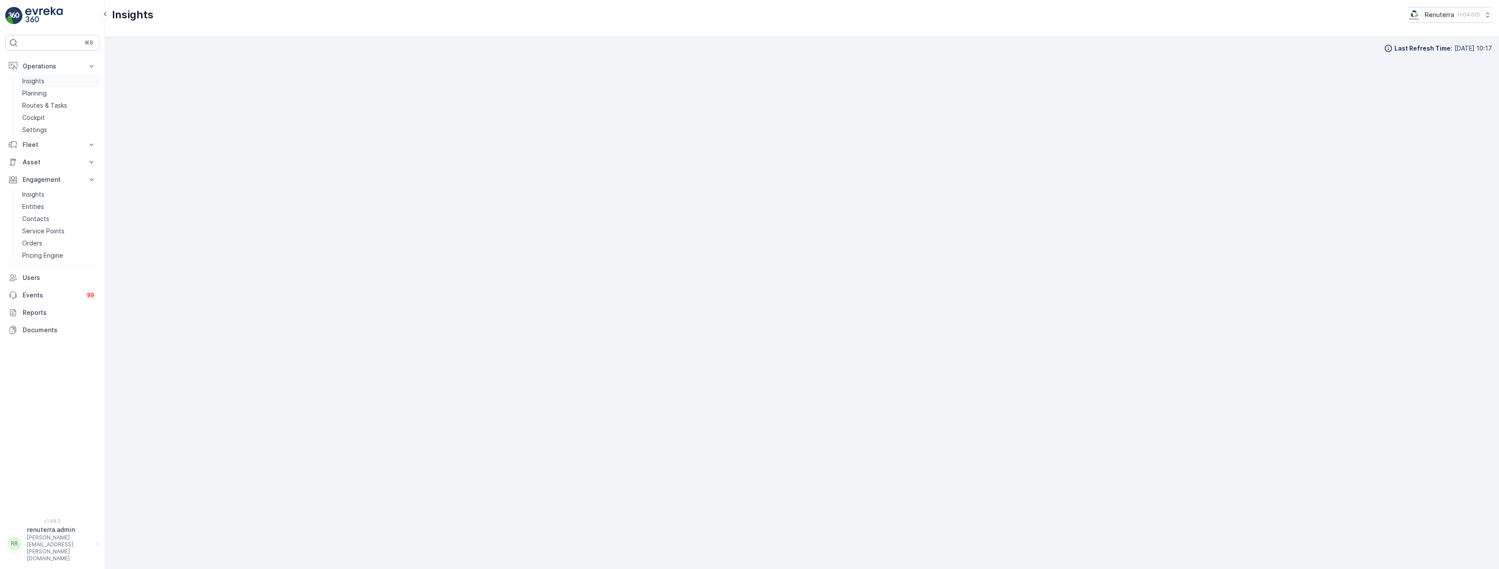
click at [34, 81] on p "Insights" at bounding box center [33, 81] width 22 height 9
click at [49, 197] on link "Insights" at bounding box center [59, 194] width 81 height 12
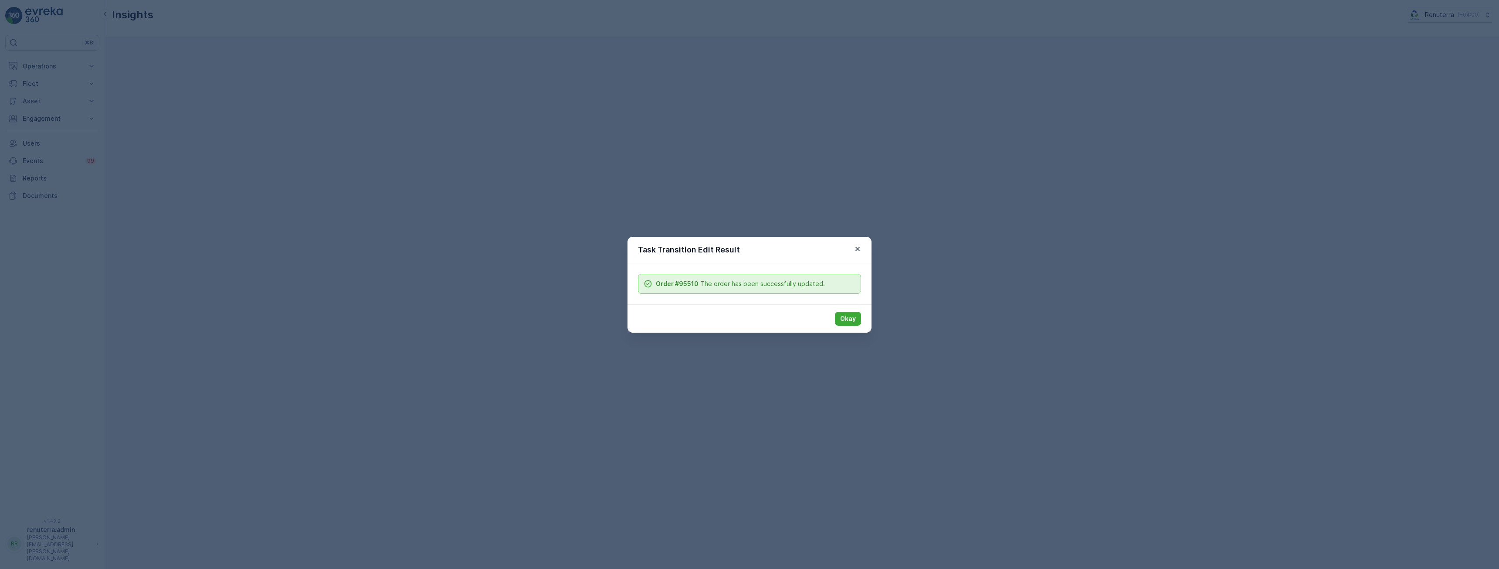
click at [857, 317] on button "Okay" at bounding box center [848, 319] width 26 height 14
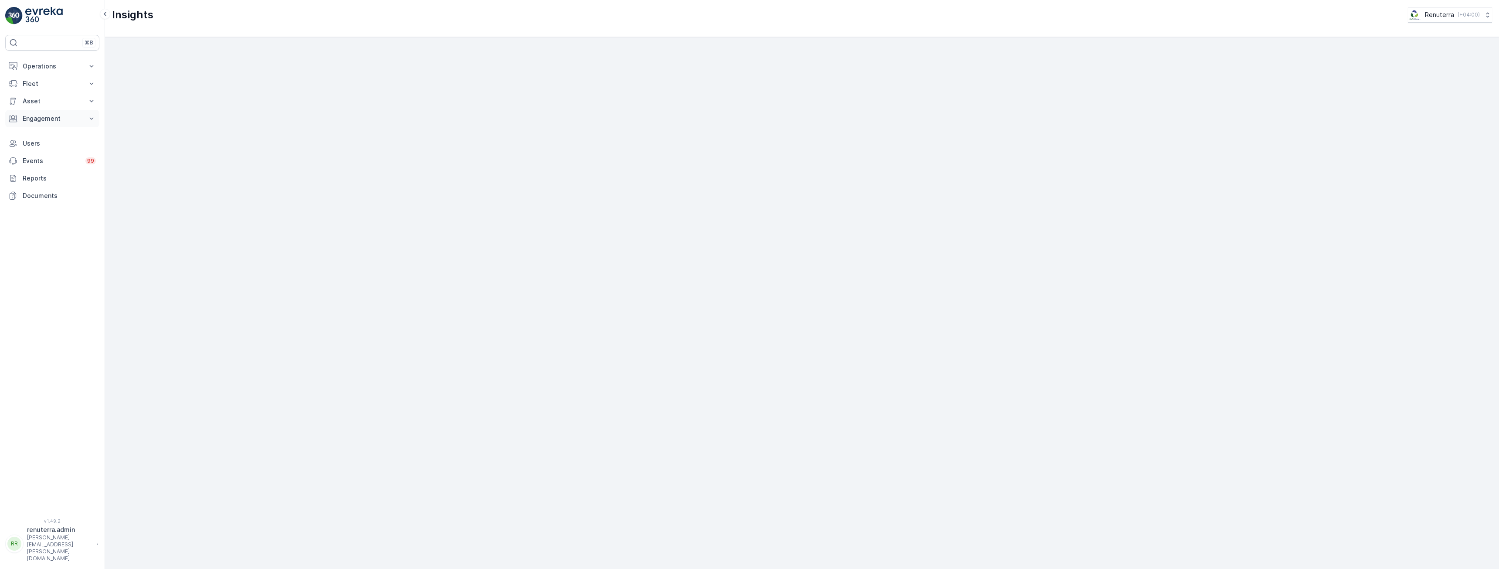
click at [71, 118] on p "Engagement" at bounding box center [52, 118] width 59 height 9
click at [33, 137] on p "Insights" at bounding box center [33, 133] width 22 height 9
